Goal: Find specific page/section: Find specific page/section

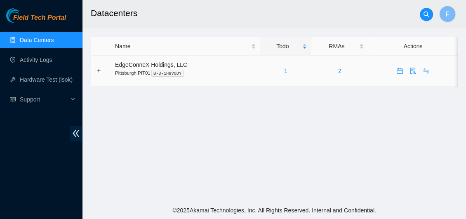
click at [284, 69] on link "1" at bounding box center [285, 71] width 3 height 7
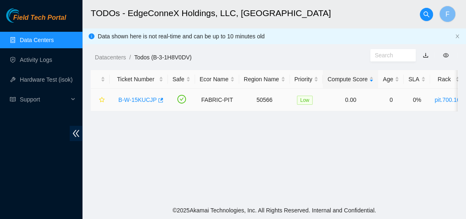
click at [127, 101] on link "B-W-15KUCJP" at bounding box center [137, 99] width 38 height 7
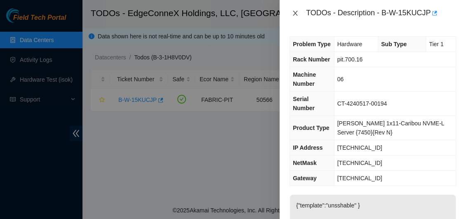
click at [295, 14] on icon "close" at bounding box center [295, 13] width 7 height 7
